Goal: Entertainment & Leisure: Consume media (video, audio)

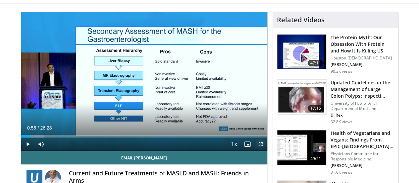
click at [267, 150] on span "Video Player" at bounding box center [260, 143] width 13 height 13
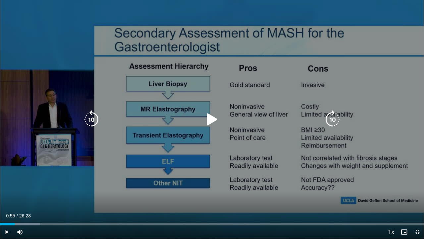
click at [198, 114] on div "Video Player" at bounding box center [212, 119] width 255 height 13
click at [209, 119] on icon "Video Player" at bounding box center [212, 119] width 19 height 19
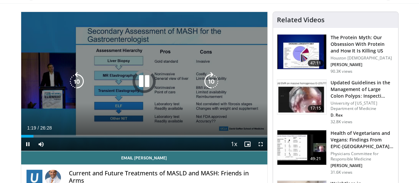
click at [166, 114] on div "10 seconds Tap to unmute" at bounding box center [144, 81] width 246 height 139
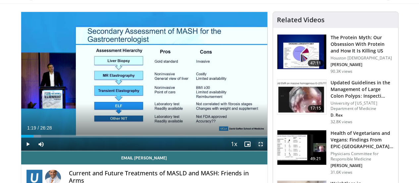
click at [265, 150] on span "Video Player" at bounding box center [260, 143] width 13 height 13
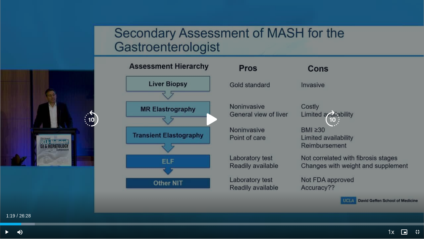
click at [76, 69] on div "10 seconds Tap to unmute" at bounding box center [212, 119] width 424 height 238
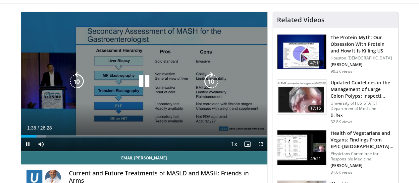
click at [137, 86] on icon "Video Player" at bounding box center [144, 81] width 19 height 19
click at [135, 86] on icon "Video Player" at bounding box center [144, 81] width 19 height 19
click at [118, 82] on div "Video Player" at bounding box center [144, 81] width 148 height 13
click at [135, 87] on icon "Video Player" at bounding box center [144, 81] width 19 height 19
click at [143, 90] on icon "Video Player" at bounding box center [144, 81] width 19 height 19
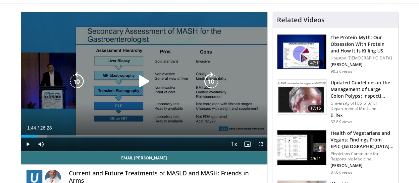
click at [130, 59] on div "20 seconds Tap to unmute" at bounding box center [144, 81] width 246 height 139
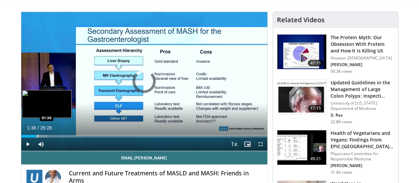
click at [37, 137] on div "Progress Bar" at bounding box center [37, 136] width 1 height 3
click at [21, 137] on div "Loaded : 10.69% 00:47 00:47" at bounding box center [144, 134] width 246 height 6
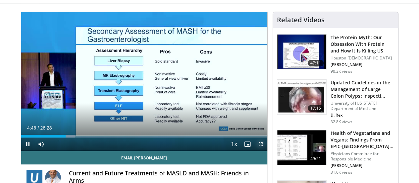
click at [265, 150] on span "Video Player" at bounding box center [260, 143] width 13 height 13
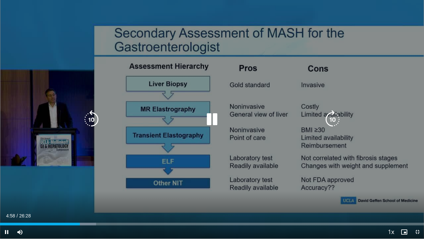
click at [216, 118] on icon "Video Player" at bounding box center [212, 119] width 19 height 19
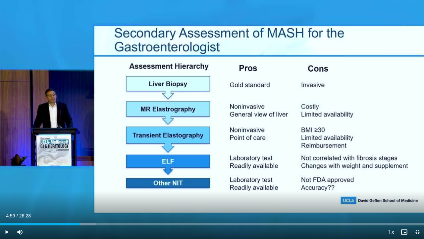
click at [216, 118] on div "20 seconds Tap to unmute" at bounding box center [212, 119] width 424 height 238
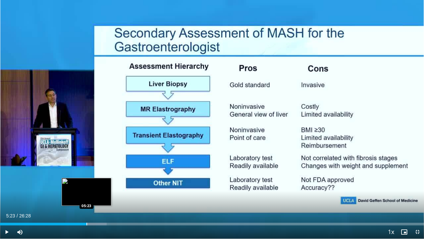
click at [86, 182] on div "Progress Bar" at bounding box center [86, 223] width 1 height 3
click at [83, 182] on div "Progress Bar" at bounding box center [83, 223] width 1 height 3
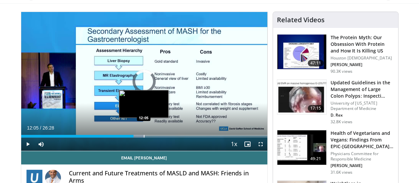
click at [144, 137] on div "Progress Bar" at bounding box center [144, 136] width 1 height 3
click at [142, 137] on div "Progress Bar" at bounding box center [142, 136] width 1 height 3
click at [137, 137] on div "Progress Bar" at bounding box center [137, 136] width 1 height 3
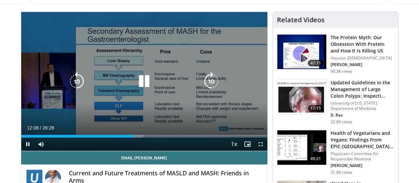
click at [149, 69] on div "20 seconds Tap to unmute" at bounding box center [144, 81] width 246 height 139
click at [119, 74] on div "20 seconds Tap to unmute" at bounding box center [144, 81] width 246 height 139
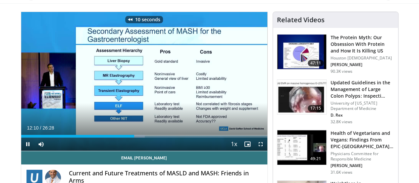
click at [128, 81] on div "10 seconds Tap to unmute" at bounding box center [144, 81] width 246 height 139
click at [267, 150] on span "Video Player" at bounding box center [260, 143] width 13 height 13
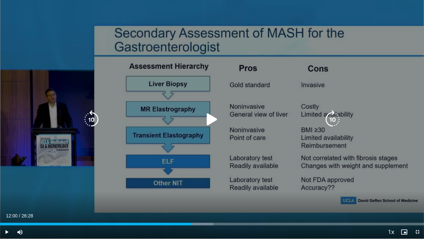
click at [42, 70] on div "10 seconds Tap to unmute" at bounding box center [212, 119] width 424 height 238
click at [214, 118] on icon "Video Player" at bounding box center [212, 119] width 19 height 19
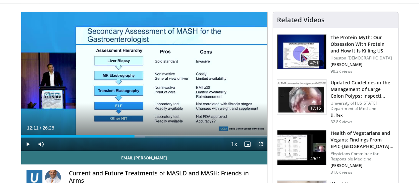
click at [265, 150] on span "Video Player" at bounding box center [260, 143] width 13 height 13
